Goal: Task Accomplishment & Management: Complete application form

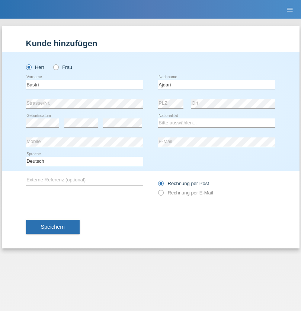
type input "Ajdari"
select select "MK"
select select "C"
select select "01"
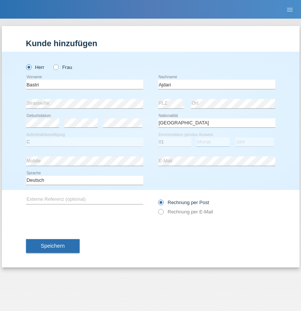
select select "02"
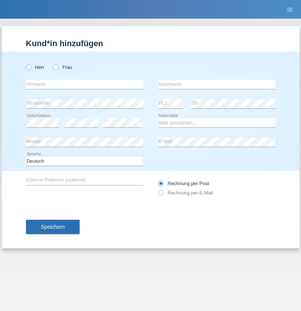
radio input "true"
click at [84, 84] on input "text" at bounding box center [84, 84] width 117 height 9
type input "Denise"
click at [217, 84] on input "text" at bounding box center [216, 84] width 117 height 9
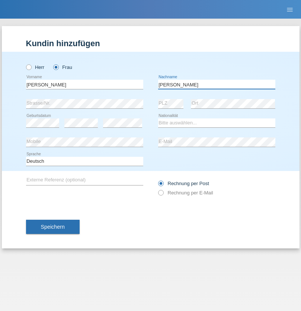
type input "Edward"
select select "CH"
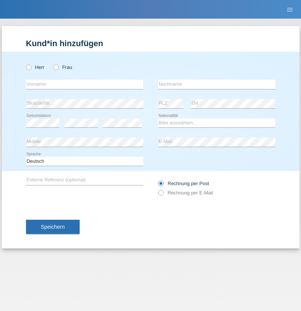
radio input "true"
click at [84, 84] on input "text" at bounding box center [84, 84] width 117 height 9
type input "Luca"
click at [217, 84] on input "text" at bounding box center [216, 84] width 117 height 9
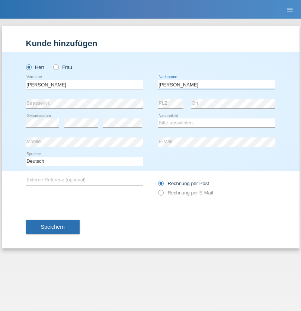
type input "Meier"
select select "CH"
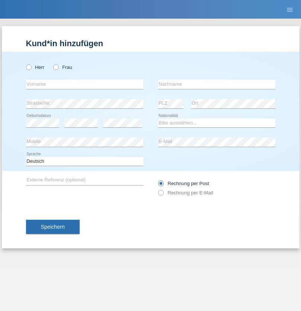
radio input "true"
click at [84, 84] on input "text" at bounding box center [84, 84] width 117 height 9
type input "Alban"
click at [217, 84] on input "text" at bounding box center [216, 84] width 117 height 9
type input "Selmonaj"
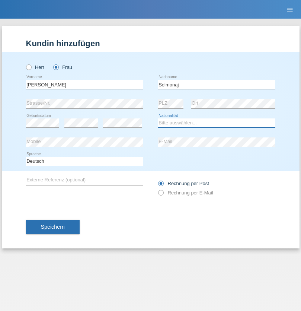
select select "CH"
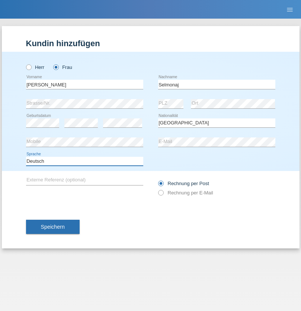
select select "en"
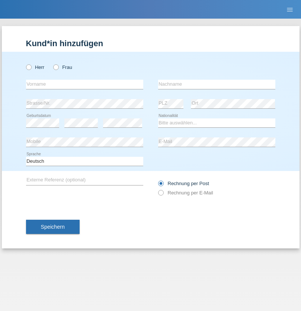
radio input "true"
click at [84, 84] on input "text" at bounding box center [84, 84] width 117 height 9
type input "[PERSON_NAME]"
click at [217, 84] on input "text" at bounding box center [216, 84] width 117 height 9
type input "Mehlhorn"
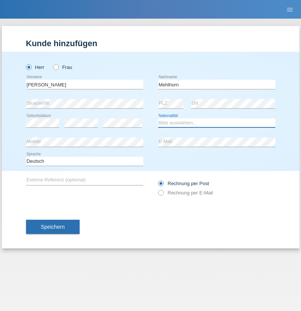
select select "CH"
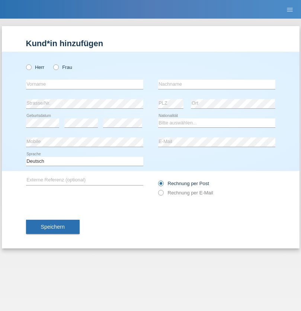
radio input "true"
click at [84, 84] on input "text" at bounding box center [84, 84] width 117 height 9
type input "[PERSON_NAME]"
click at [217, 84] on input "text" at bounding box center [216, 84] width 117 height 9
type input "Papuc"
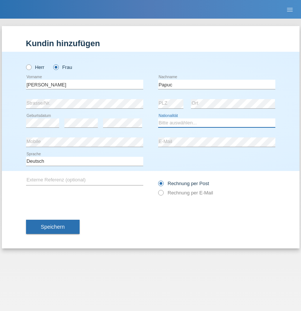
select select "RO"
select select "C"
select select "30"
select select "07"
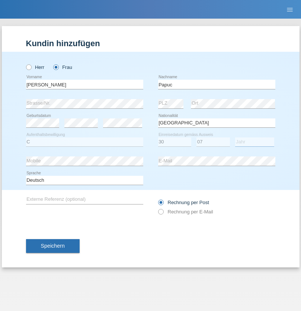
select select "2019"
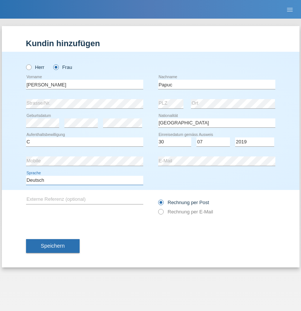
select select "en"
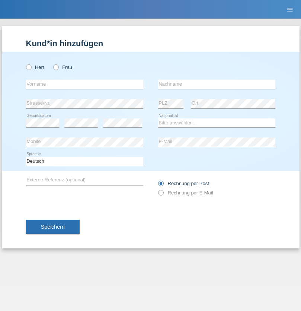
radio input "true"
click at [84, 84] on input "text" at bounding box center [84, 84] width 117 height 9
type input "Dikbaş"
click at [217, 84] on input "text" at bounding box center [216, 84] width 117 height 9
type input "Nuray"
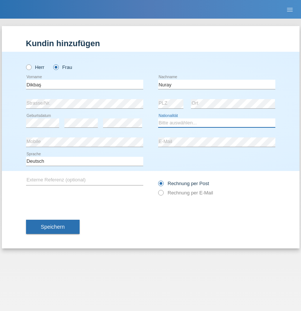
select select "TR"
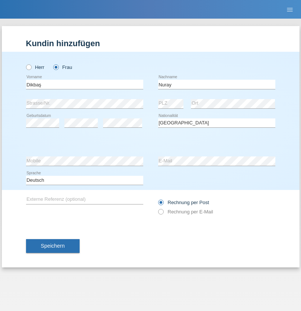
select select "C"
select select "09"
select select "11"
select select "1994"
